Goal: Information Seeking & Learning: Find specific fact

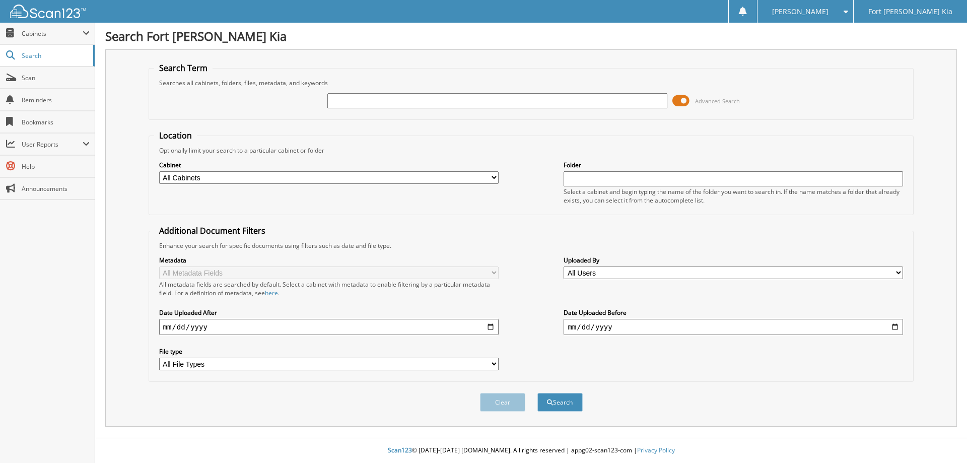
click at [464, 103] on input "text" at bounding box center [496, 100] width 339 height 15
type input "TG012345"
click at [537, 393] on button "Search" at bounding box center [559, 402] width 45 height 19
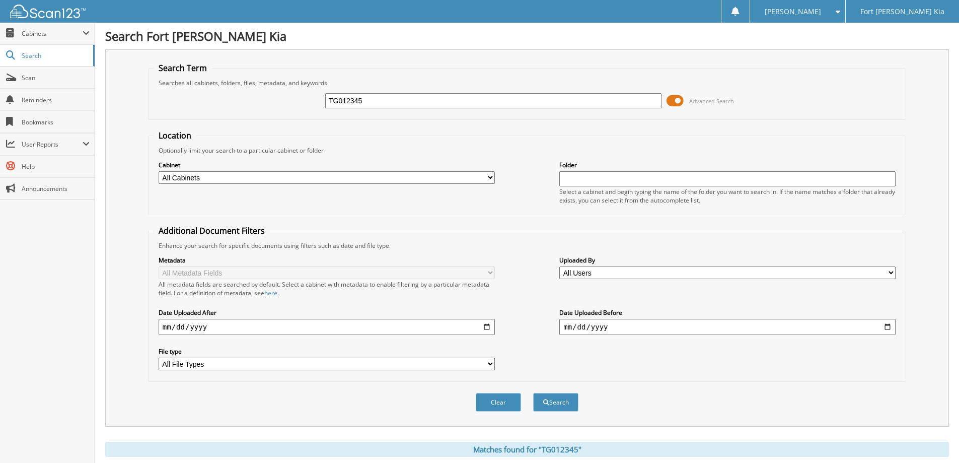
click at [688, 101] on span "Advanced Search" at bounding box center [700, 100] width 67 height 15
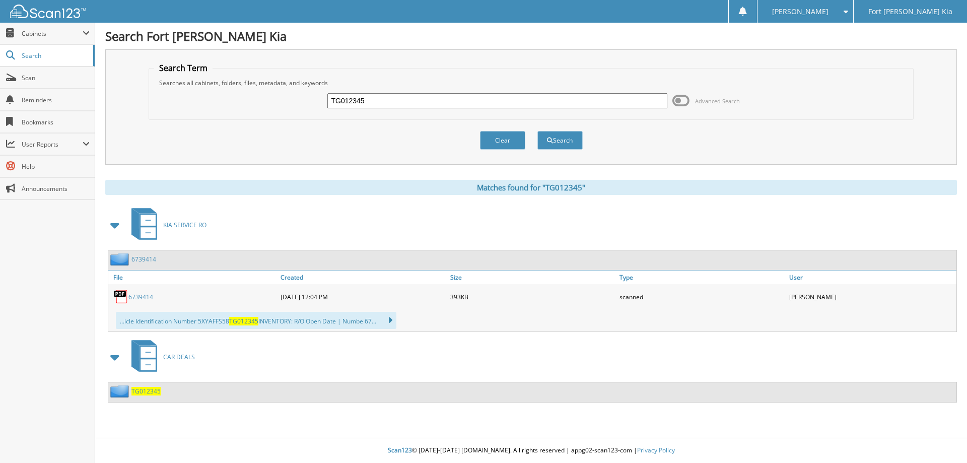
click at [154, 393] on span "TG012345" at bounding box center [145, 391] width 29 height 9
